Goal: Task Accomplishment & Management: Complete application form

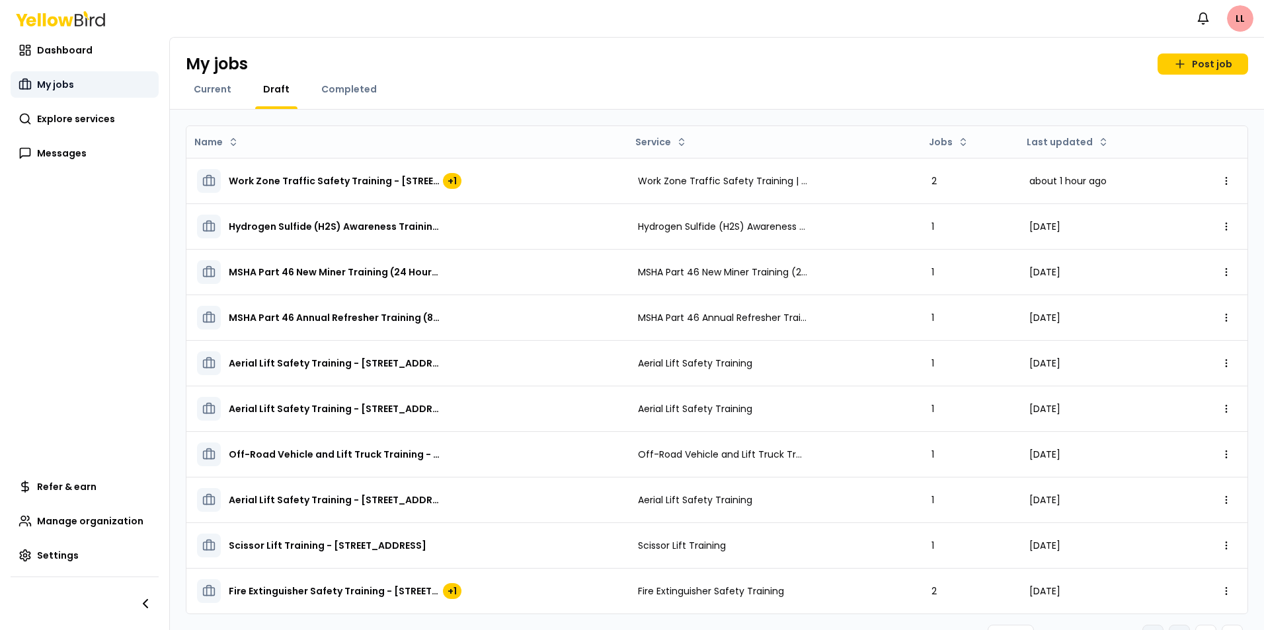
click at [52, 77] on link "My jobs" at bounding box center [85, 84] width 148 height 26
drag, startPoint x: 217, startPoint y: 90, endPoint x: 233, endPoint y: 96, distance: 17.2
click at [217, 90] on span "Current" at bounding box center [213, 89] width 38 height 13
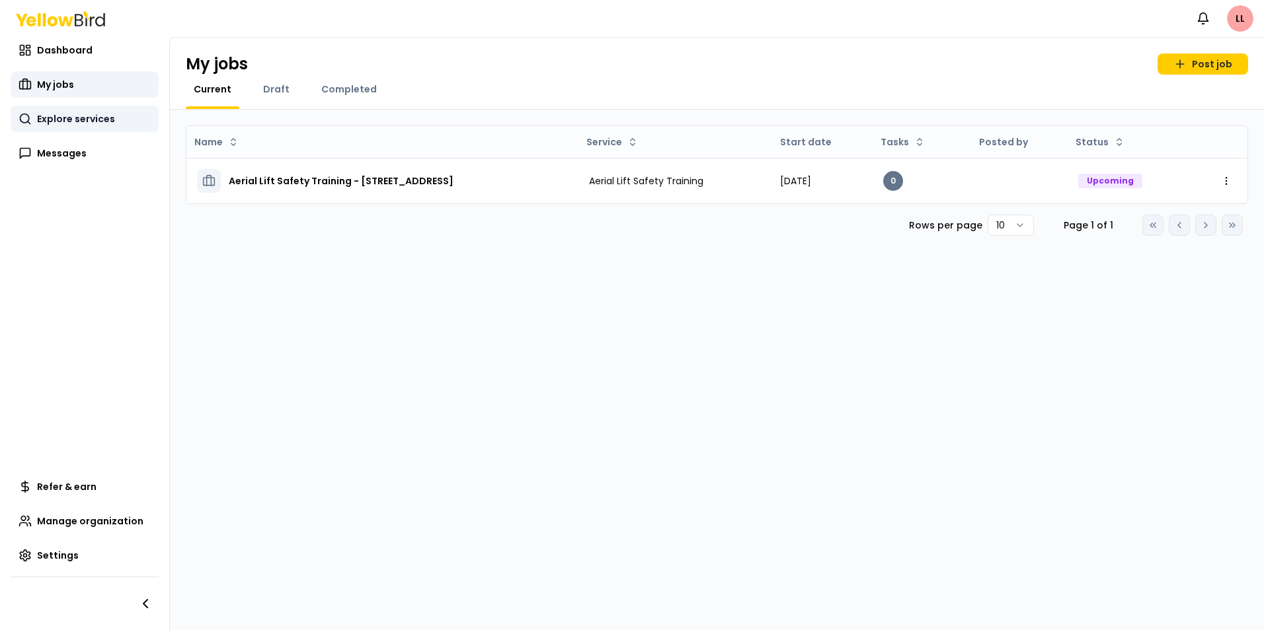
click at [50, 116] on span "Explore services" at bounding box center [76, 118] width 78 height 13
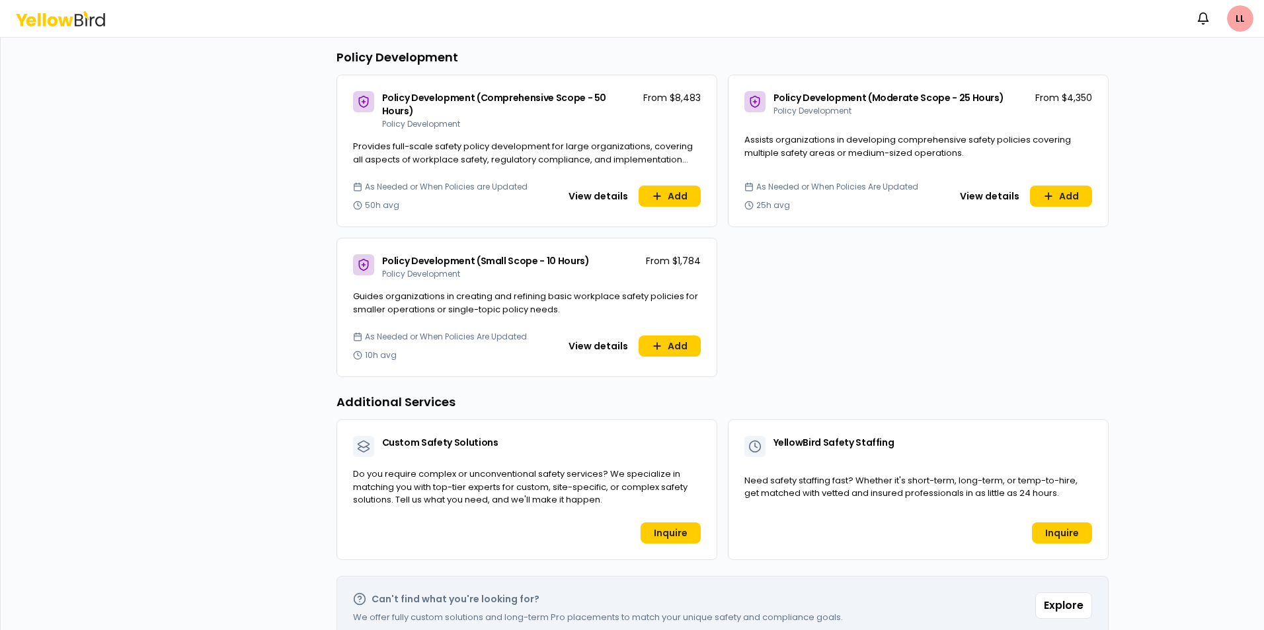
scroll to position [833, 0]
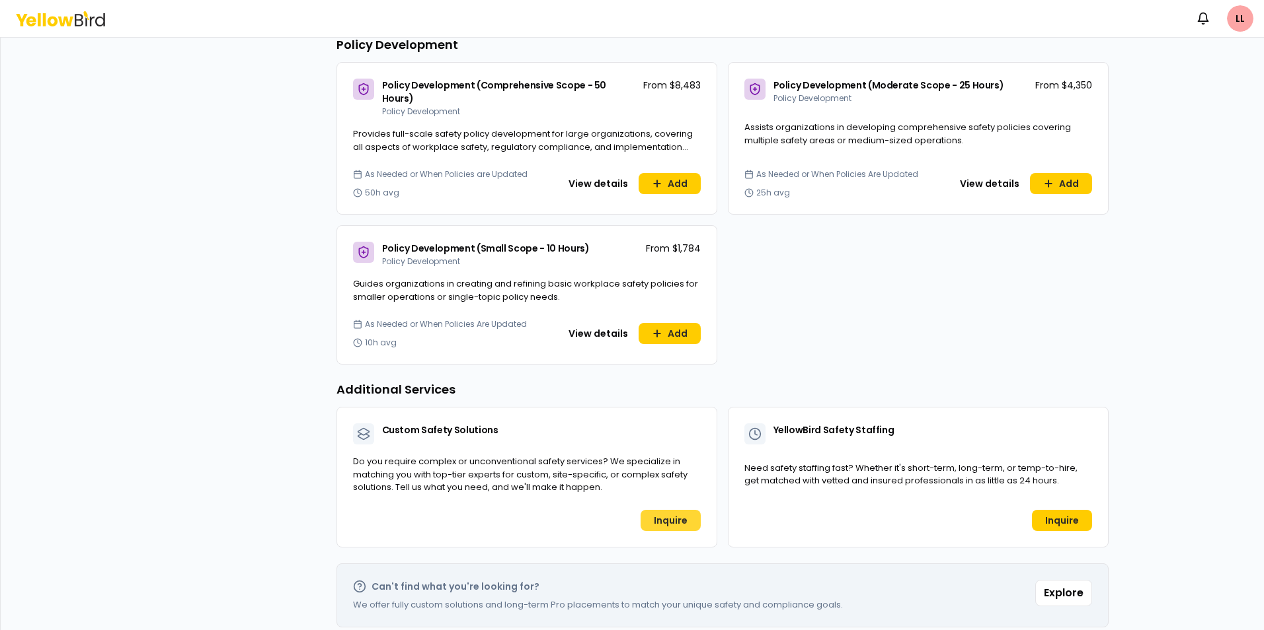
click at [672, 510] on link "Inquire" at bounding box center [670, 520] width 60 height 21
click at [1053, 580] on button "Explore" at bounding box center [1063, 593] width 57 height 26
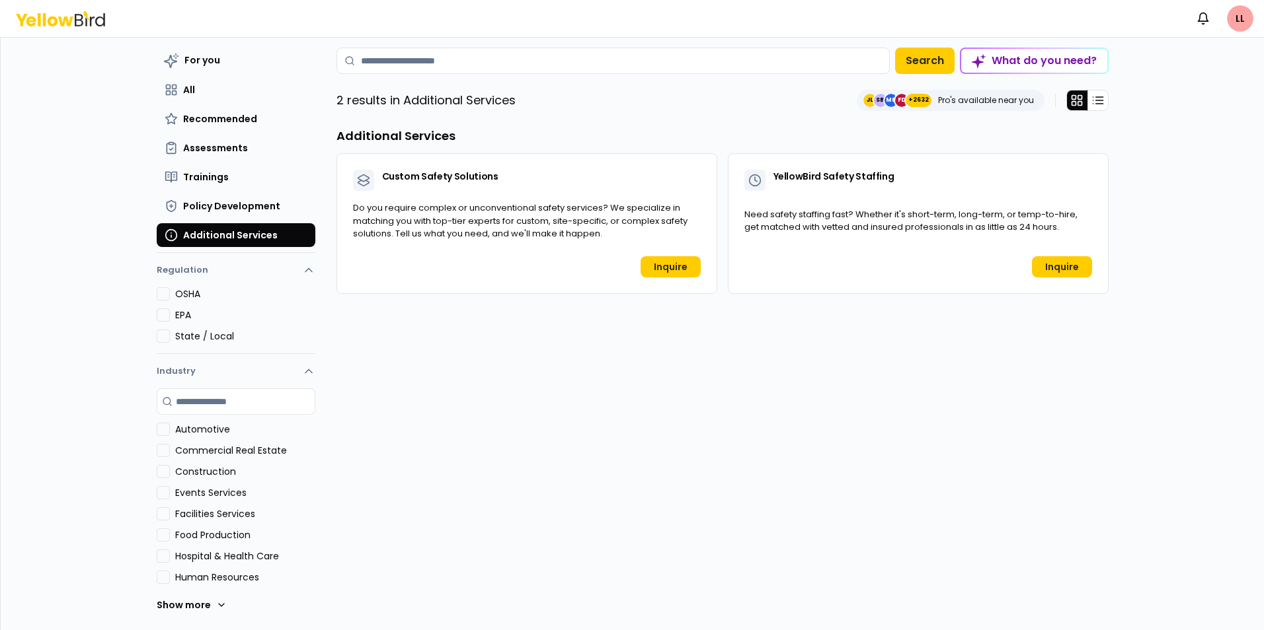
scroll to position [38, 0]
click at [654, 266] on link "Inquire" at bounding box center [670, 266] width 60 height 21
